Goal: Task Accomplishment & Management: Complete application form

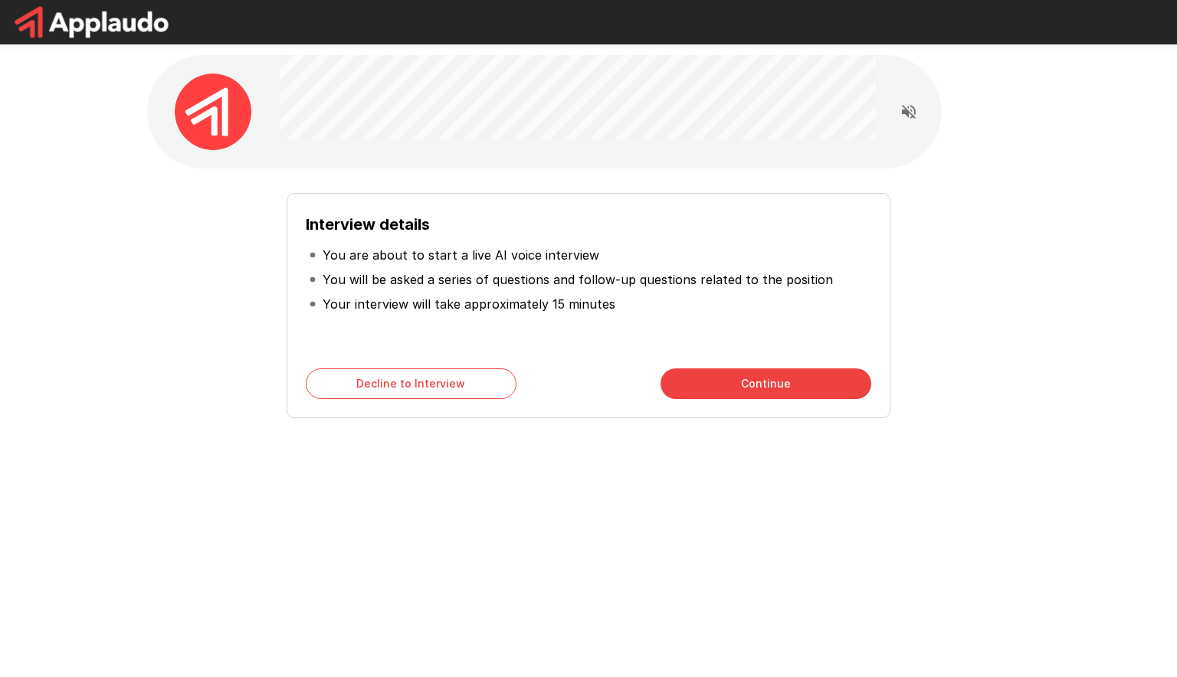
click at [205, 389] on div "Interview details You are about to start a live AI voice interview You will be …" at bounding box center [588, 300] width 871 height 238
click at [736, 379] on button "Continue" at bounding box center [766, 384] width 211 height 31
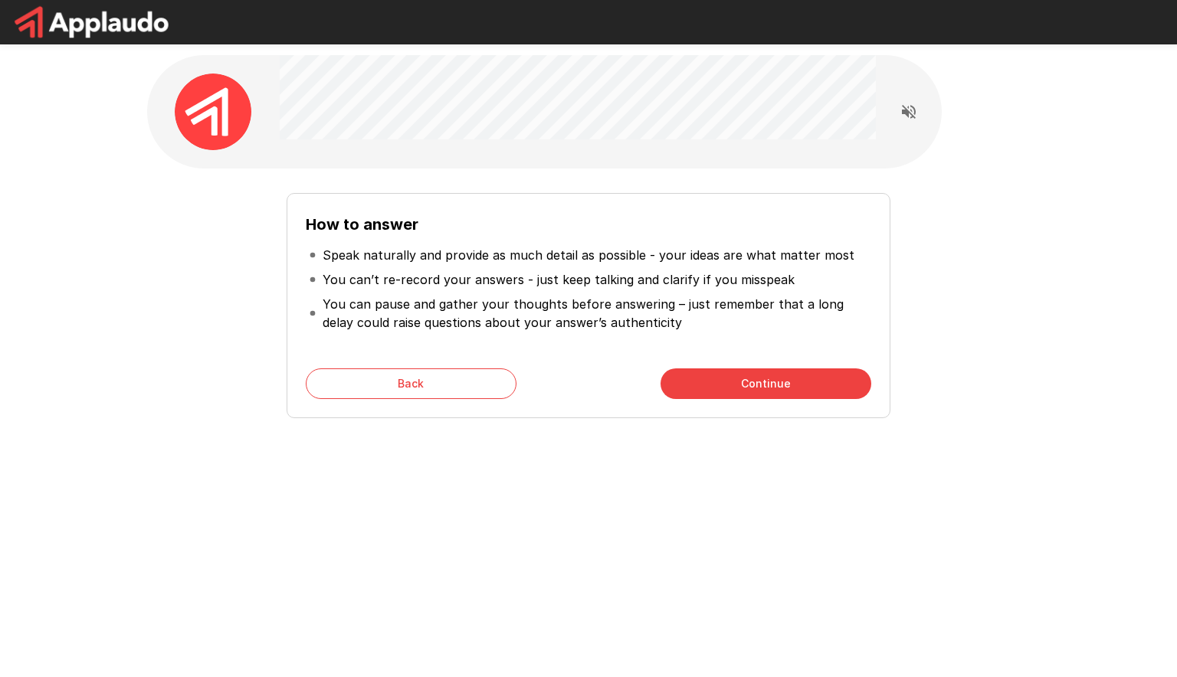
click at [736, 379] on button "Continue" at bounding box center [766, 384] width 211 height 31
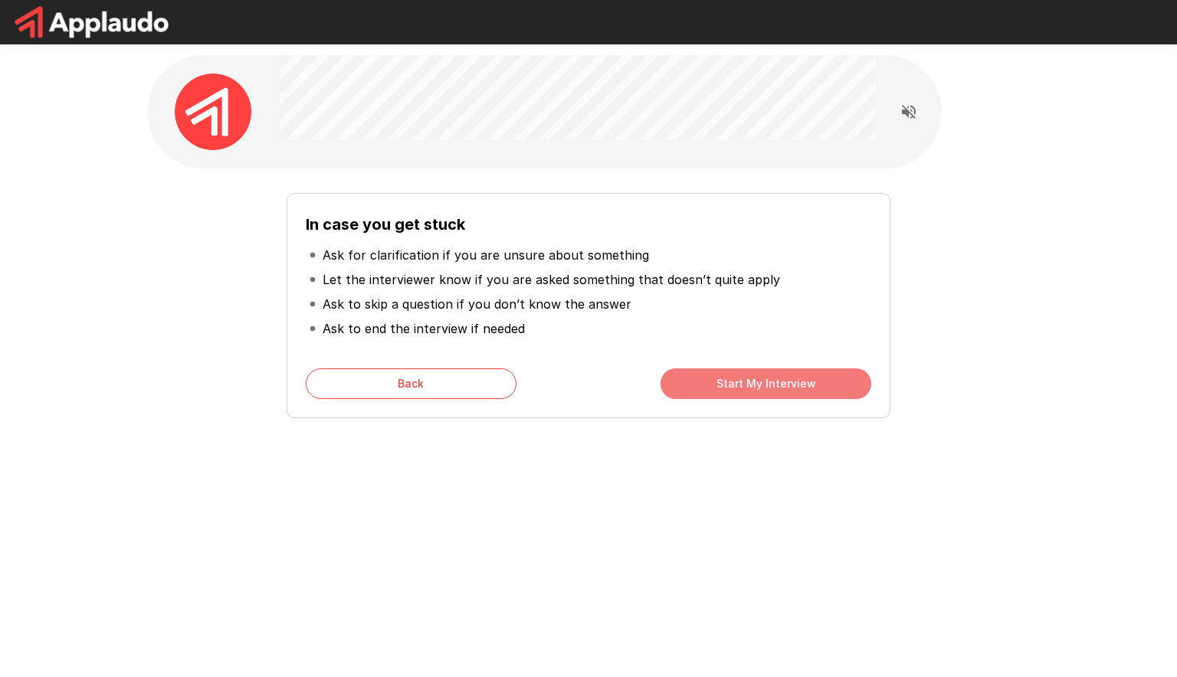
click at [736, 379] on button "Start My Interview" at bounding box center [766, 384] width 211 height 31
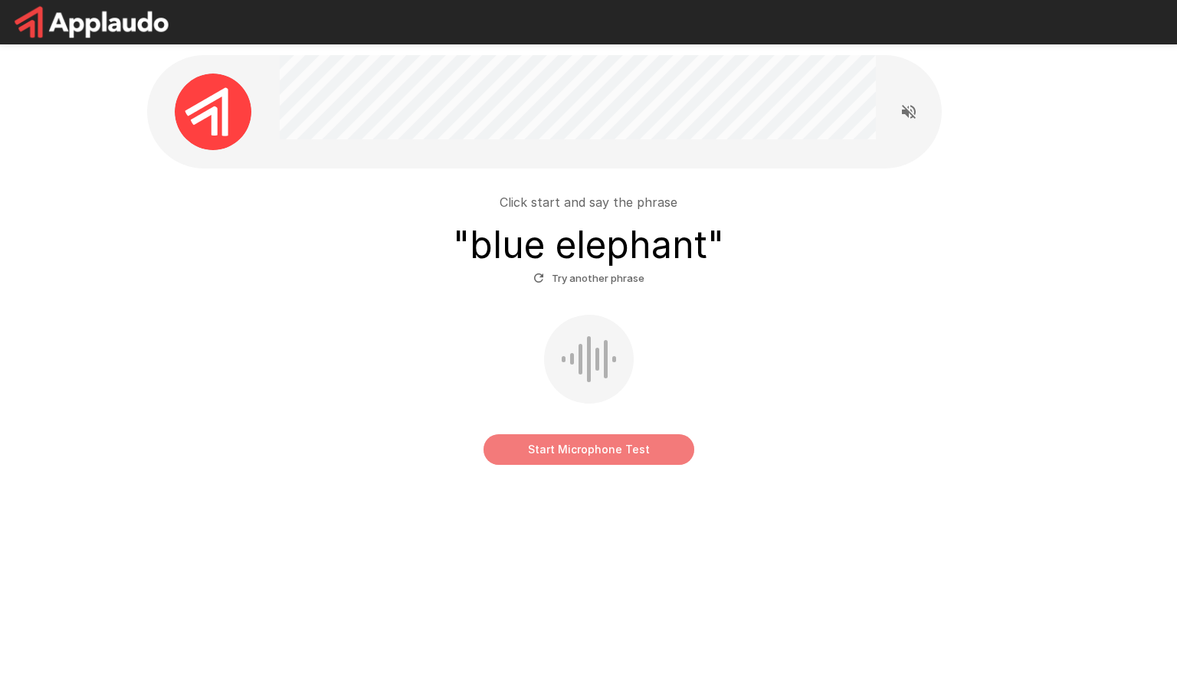
click at [619, 445] on button "Start Microphone Test" at bounding box center [589, 450] width 211 height 31
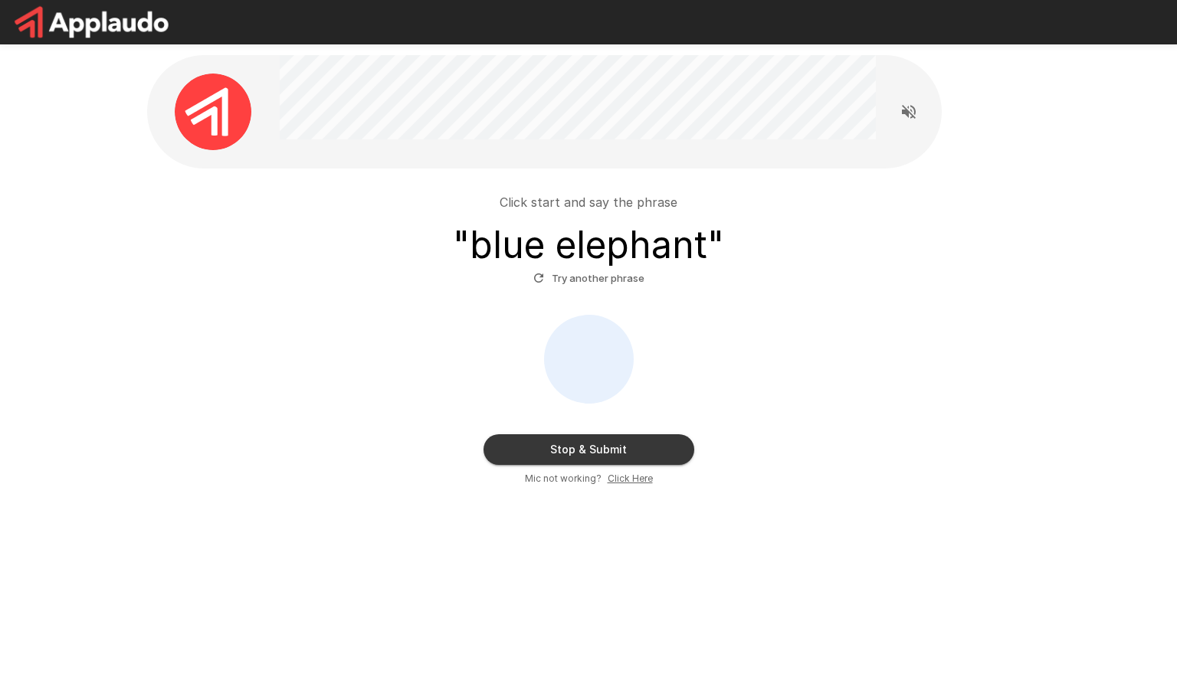
click at [600, 458] on button "Stop & Submit" at bounding box center [589, 450] width 211 height 31
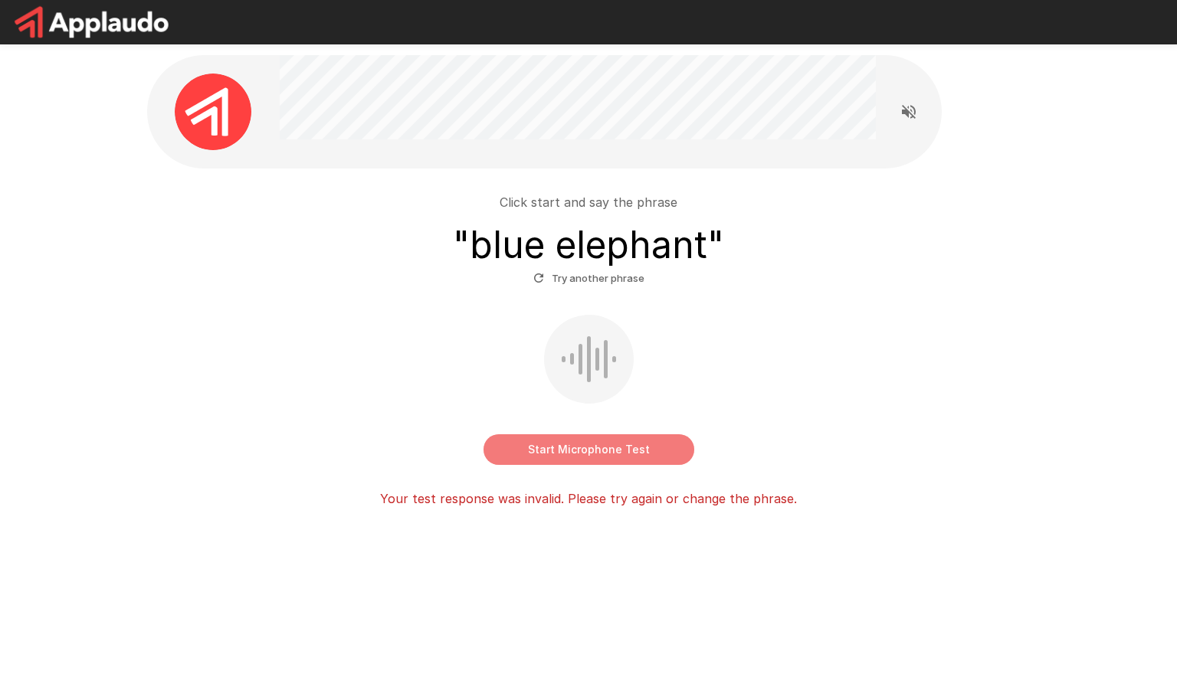
click at [609, 448] on button "Start Microphone Test" at bounding box center [589, 450] width 211 height 31
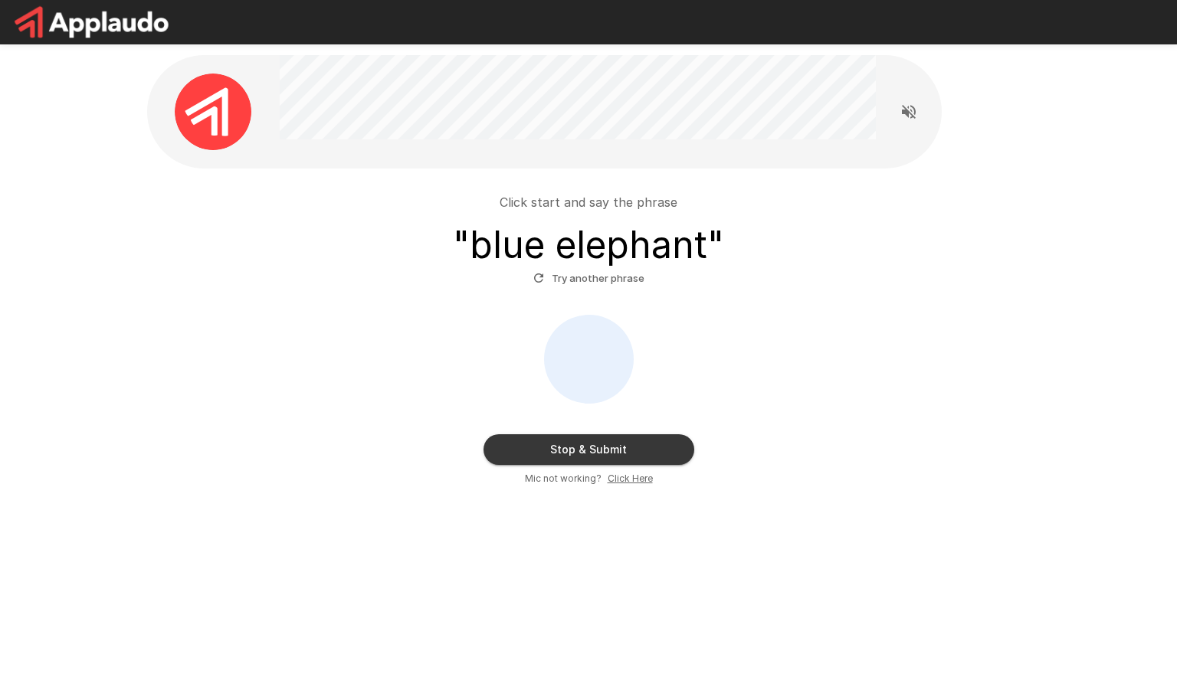
click at [632, 486] on span "Click Here" at bounding box center [630, 478] width 45 height 15
click at [596, 435] on button "Stop & Submit" at bounding box center [589, 450] width 211 height 31
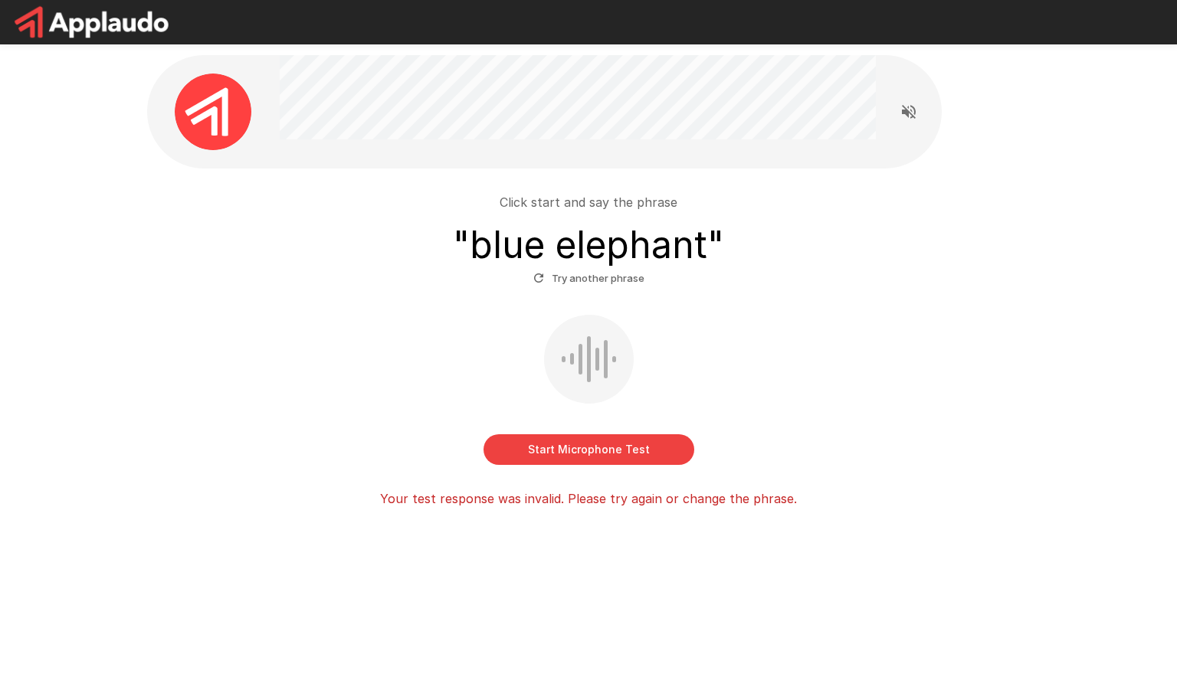
drag, startPoint x: 897, startPoint y: 111, endPoint x: 1052, endPoint y: 67, distance: 160.9
click at [1052, 67] on div "Click start and say the phrase " blue elephant " Try another phrase Start Micro…" at bounding box center [588, 318] width 1177 height 637
click at [591, 461] on button "Start Microphone Test" at bounding box center [589, 450] width 211 height 31
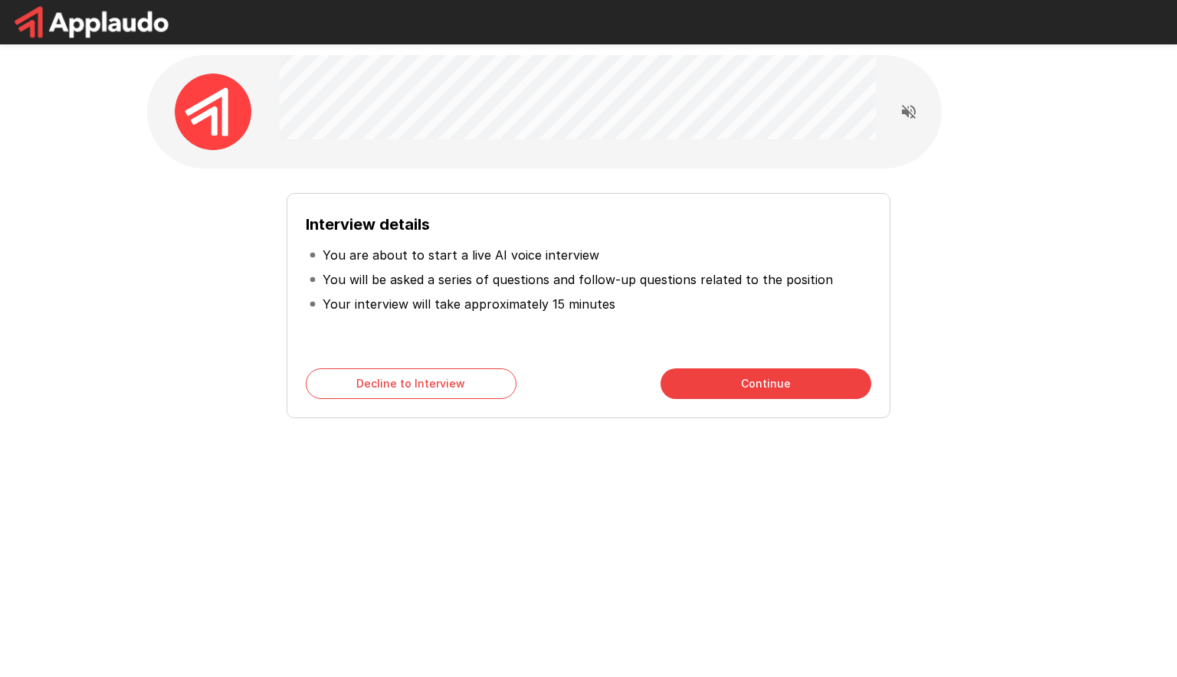
click at [773, 367] on div "Interview details You are about to start a live AI voice interview You will be …" at bounding box center [589, 305] width 604 height 225
click at [773, 369] on button "Continue" at bounding box center [766, 384] width 211 height 31
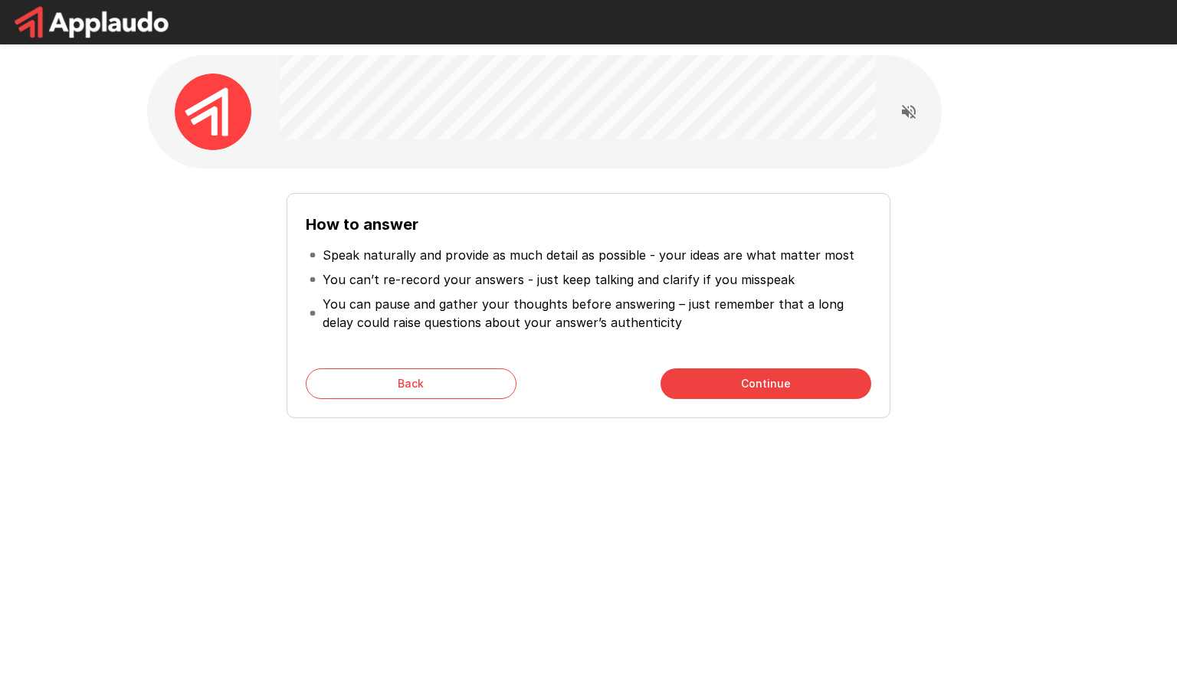
click at [773, 369] on button "Continue" at bounding box center [766, 384] width 211 height 31
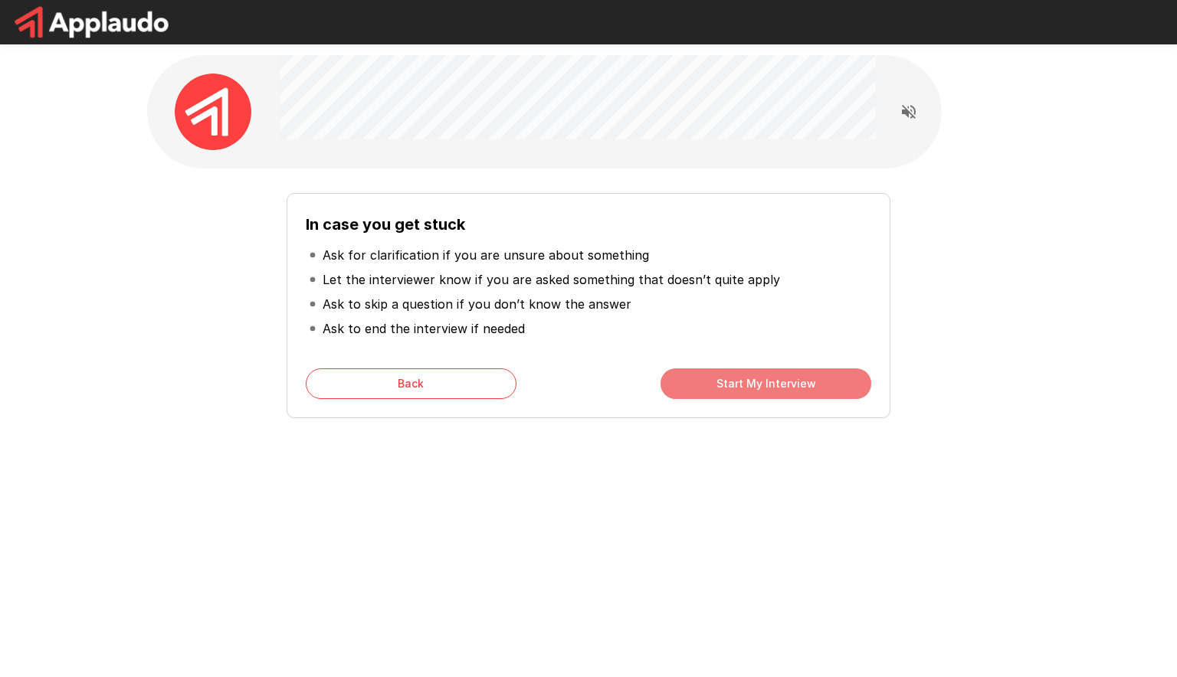
click at [773, 369] on button "Start My Interview" at bounding box center [766, 384] width 211 height 31
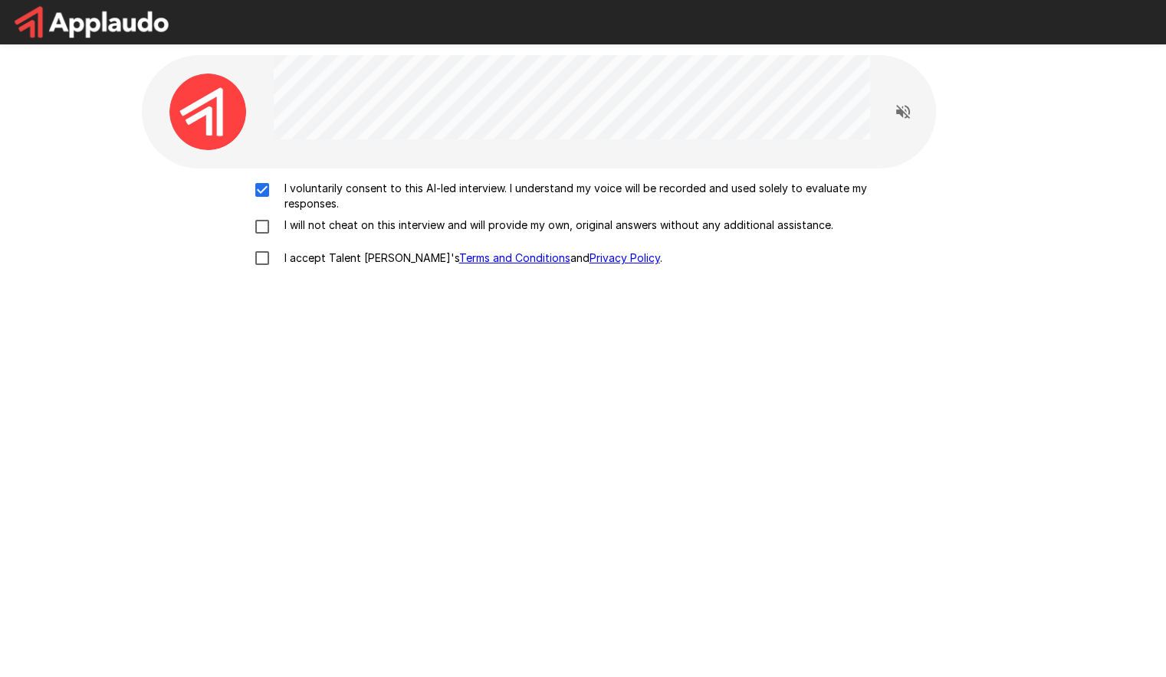
click at [261, 212] on div "I voluntarily consent to this AI-led interview. I understand my voice will be r…" at bounding box center [583, 227] width 871 height 93
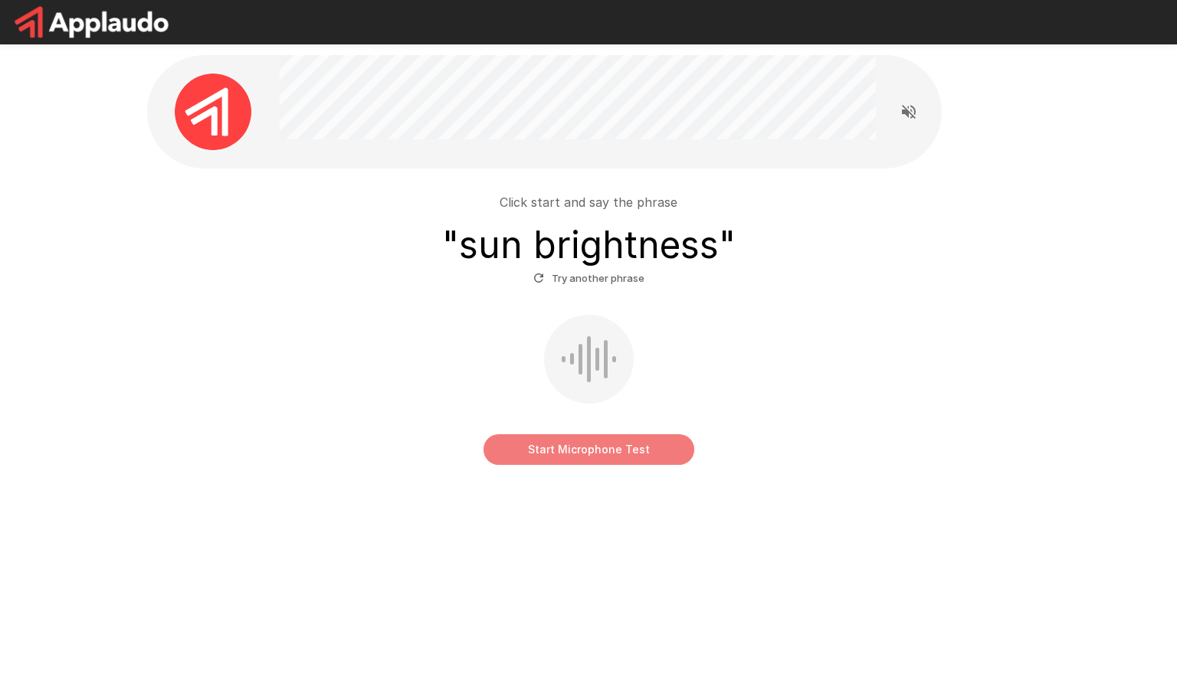
click at [566, 448] on button "Start Microphone Test" at bounding box center [589, 450] width 211 height 31
